Goal: Connect with others: Connect with other users

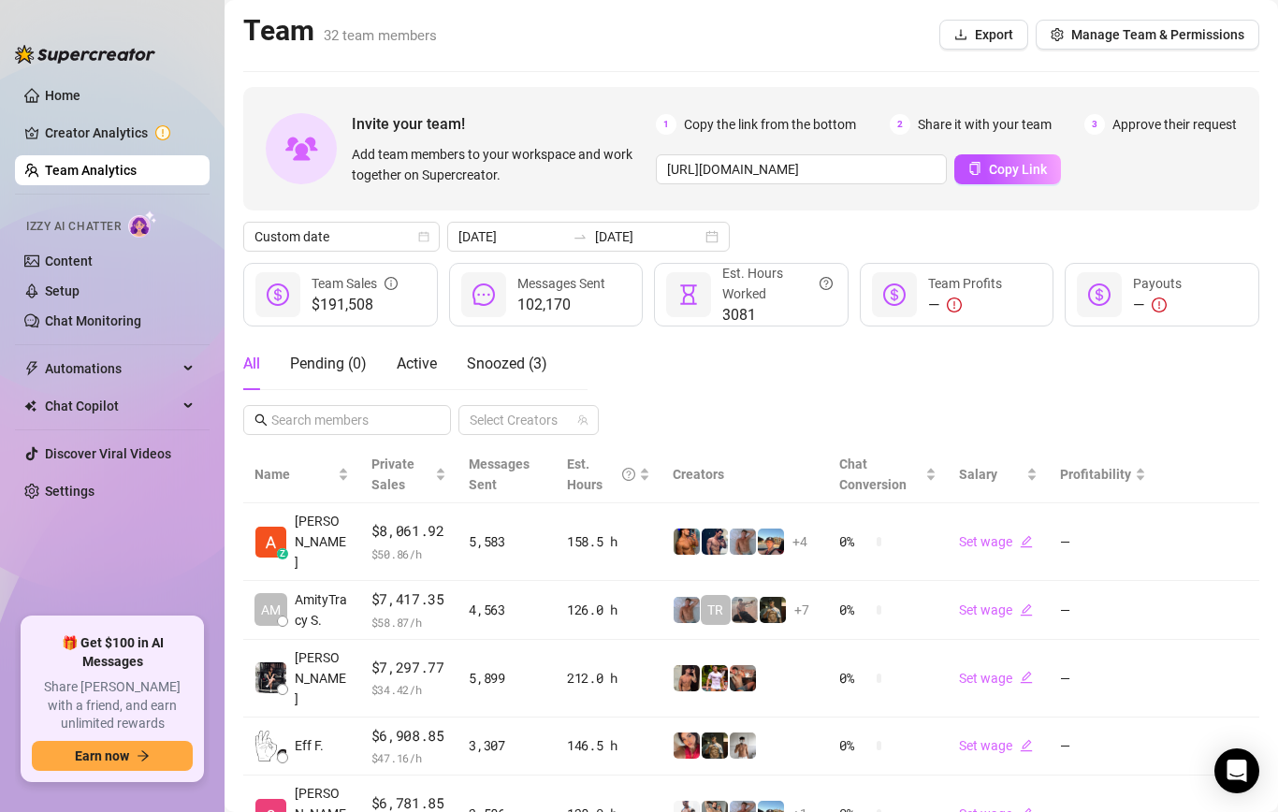
click at [604, 261] on div "Invite your team! Add team members to your workspace and work together on Super…" at bounding box center [751, 681] width 1016 height 1188
click at [608, 239] on input "[DATE]" at bounding box center [648, 236] width 107 height 21
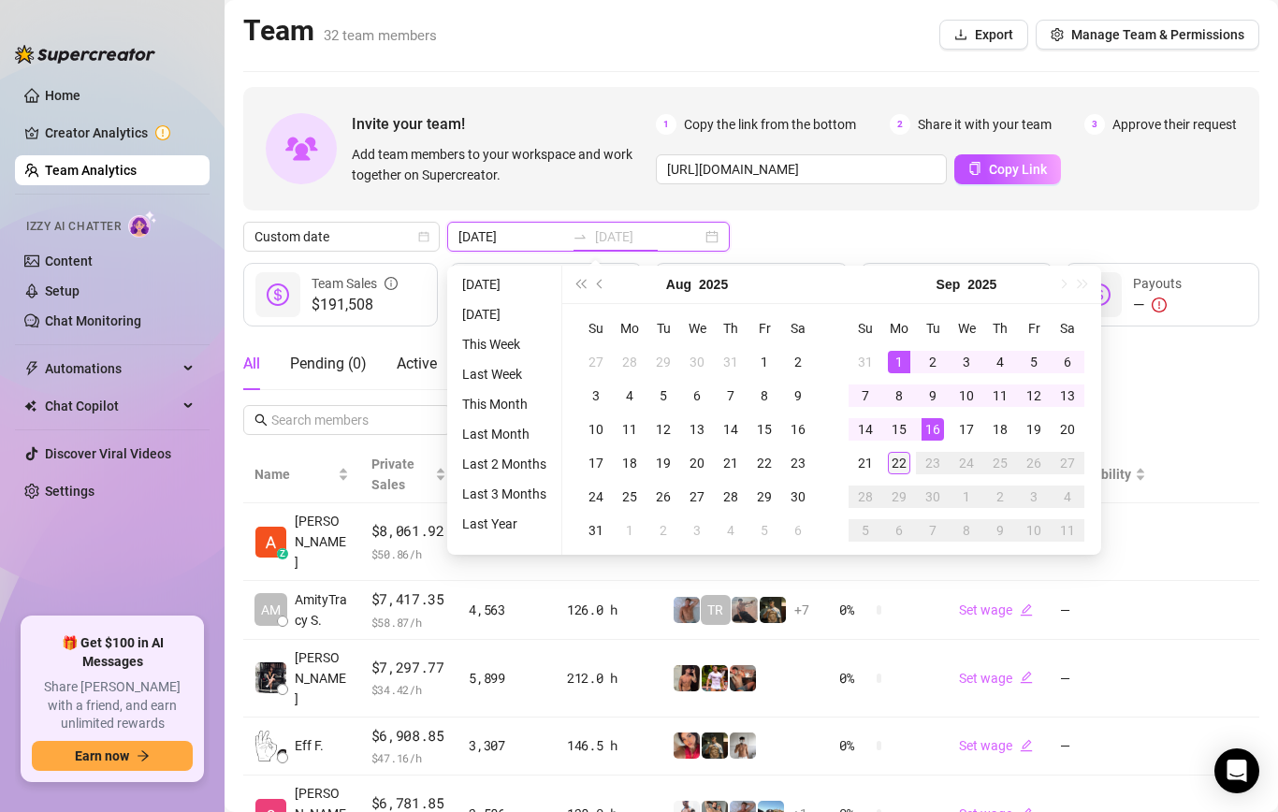
type input "[DATE]"
click at [898, 465] on div "22" at bounding box center [899, 463] width 22 height 22
type input "[DATE]"
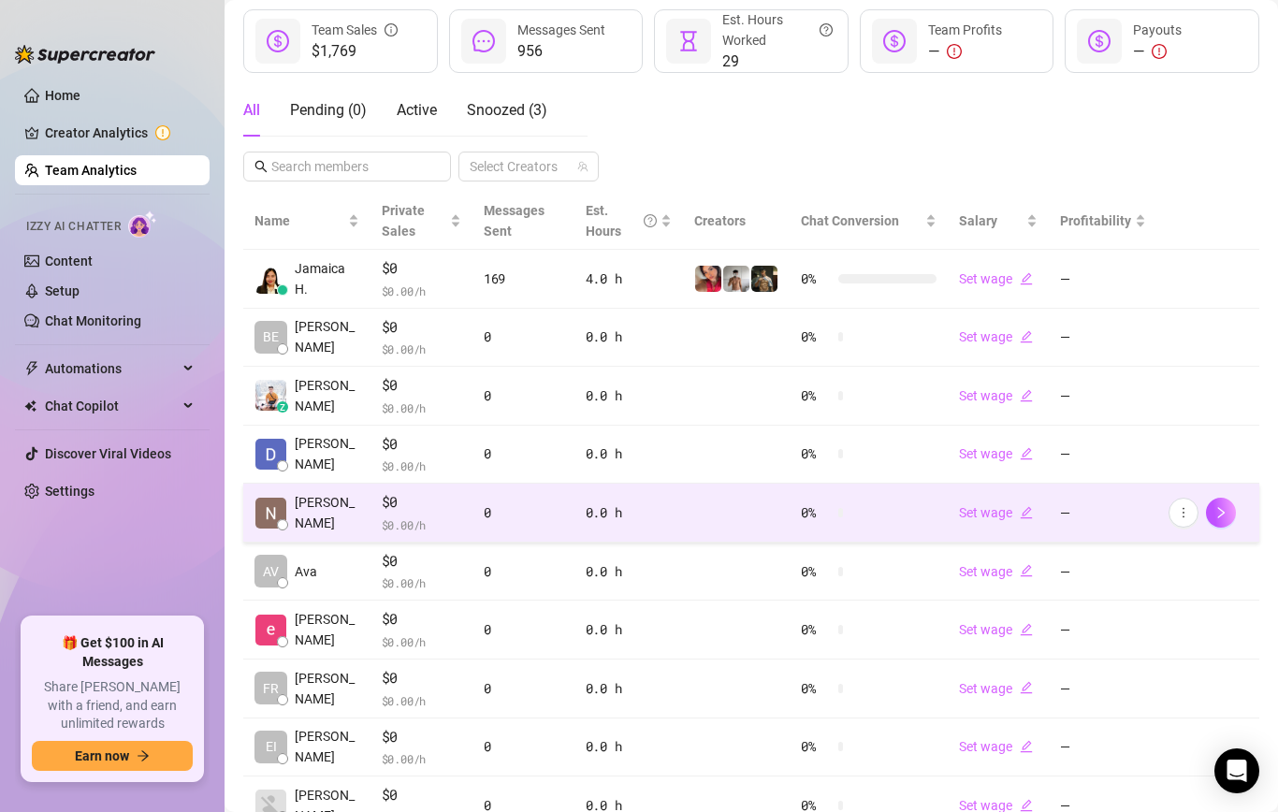
scroll to position [384, 0]
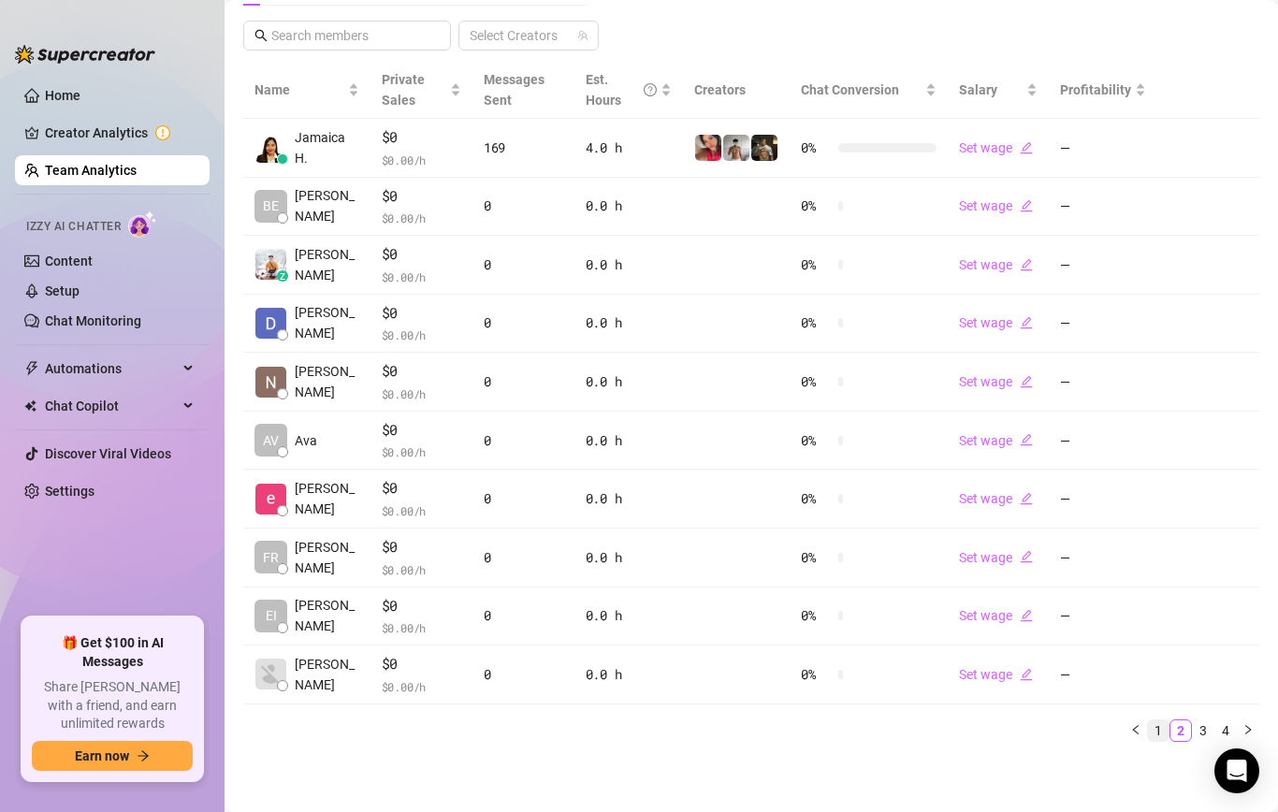
click at [1160, 730] on link "1" at bounding box center [1158, 730] width 21 height 21
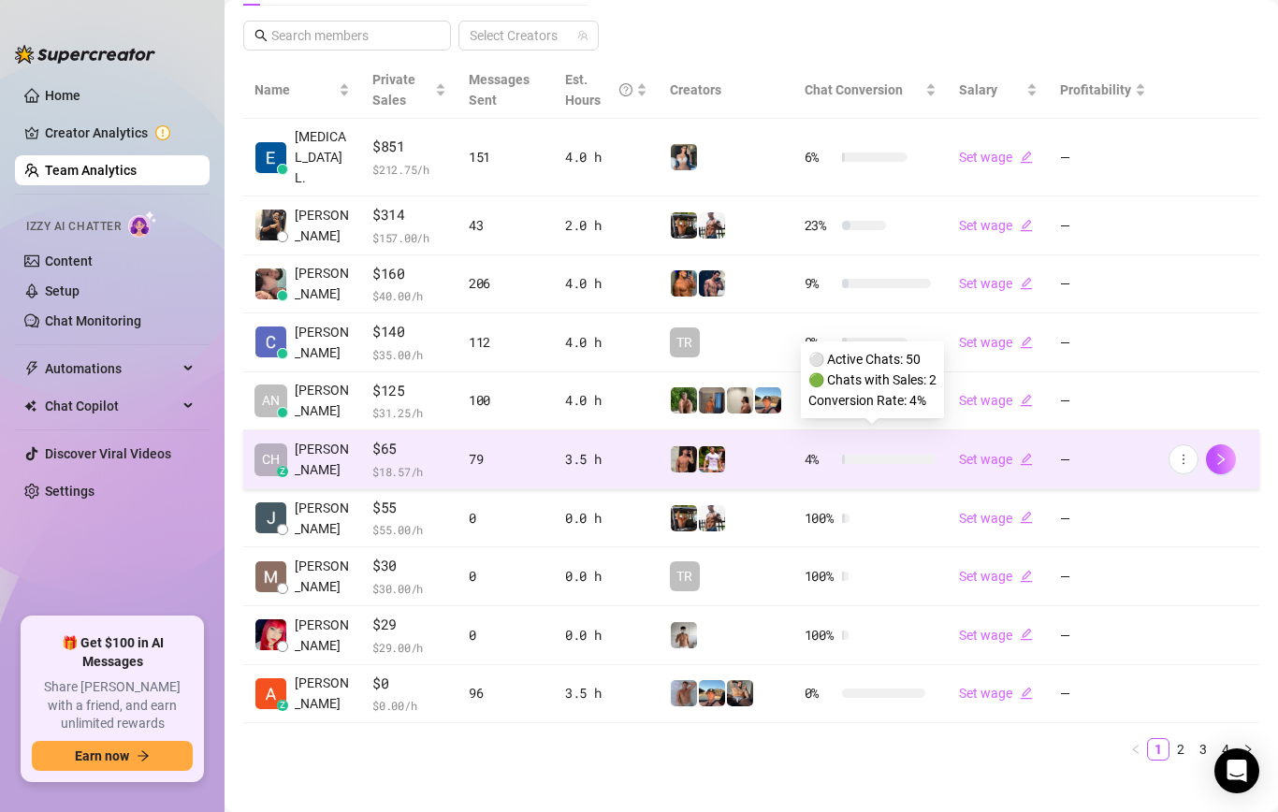
click at [862, 455] on div at bounding box center [889, 459] width 94 height 9
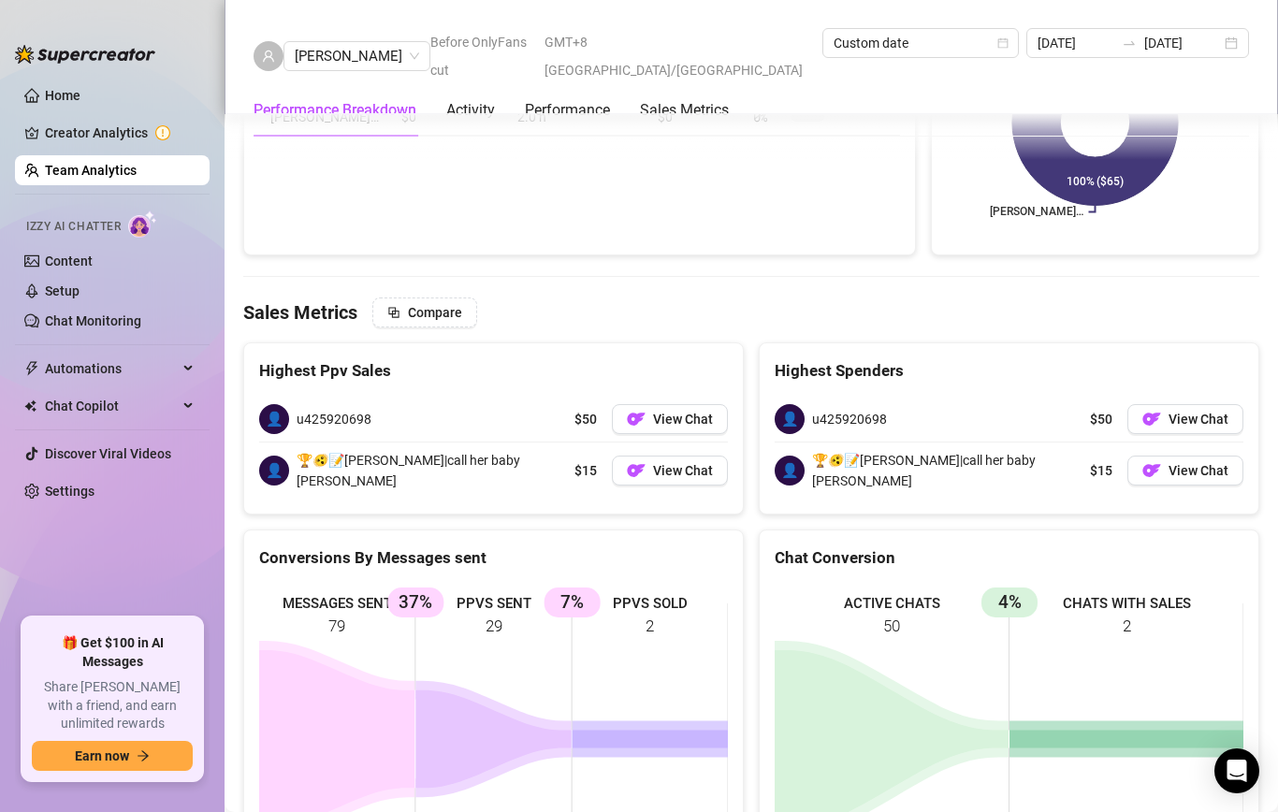
scroll to position [2412, 0]
